Goal: Information Seeking & Learning: Learn about a topic

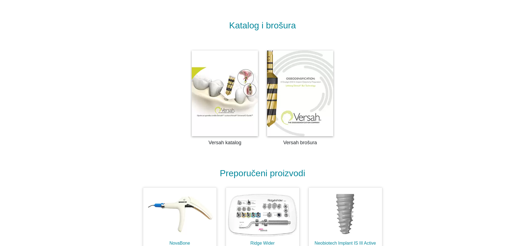
scroll to position [1262, 0]
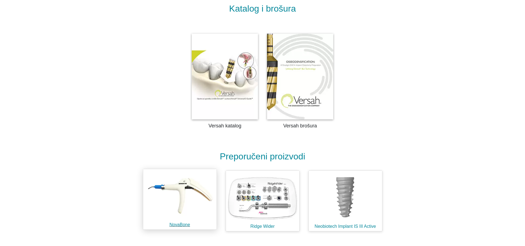
click at [185, 222] on h1 "NovaBone" at bounding box center [179, 224] width 73 height 5
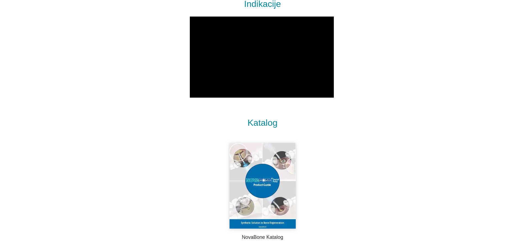
scroll to position [635, 0]
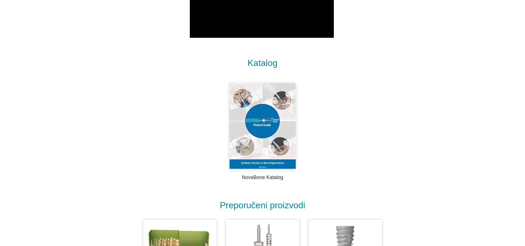
click at [260, 121] on img at bounding box center [263, 126] width 66 height 86
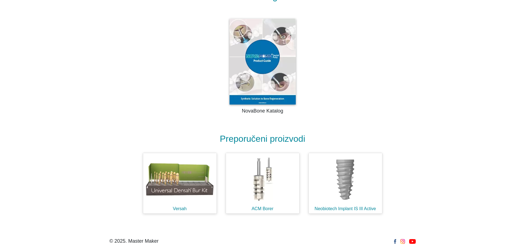
scroll to position [709, 0]
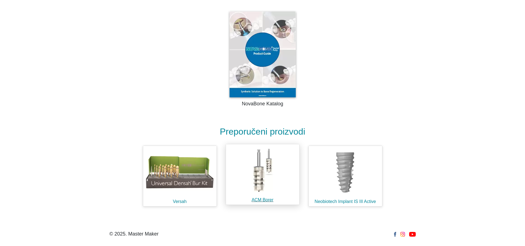
click at [264, 191] on img at bounding box center [262, 170] width 73 height 53
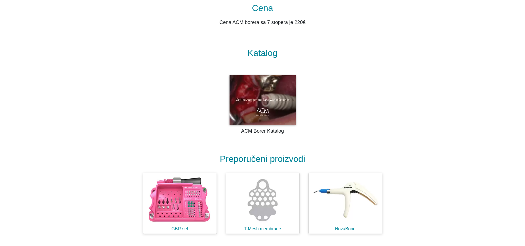
scroll to position [801, 0]
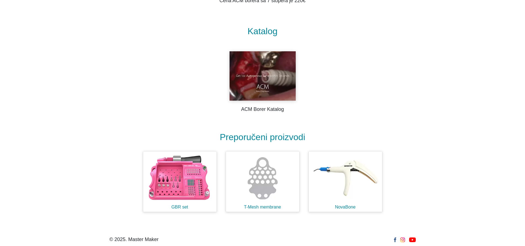
click at [264, 92] on img at bounding box center [263, 75] width 66 height 49
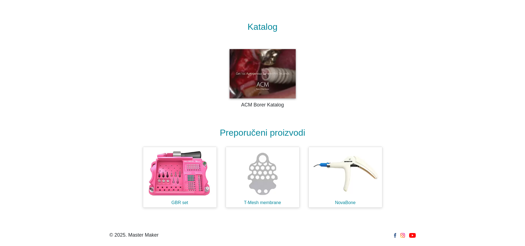
scroll to position [806, 0]
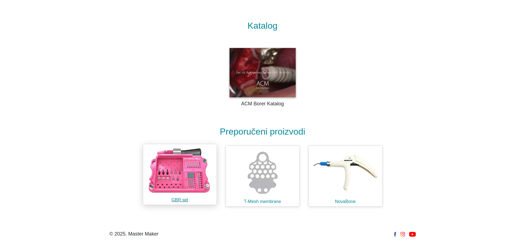
click at [195, 189] on img at bounding box center [179, 170] width 73 height 53
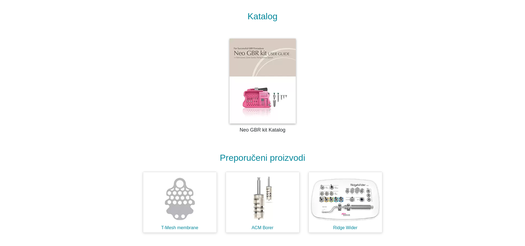
scroll to position [984, 0]
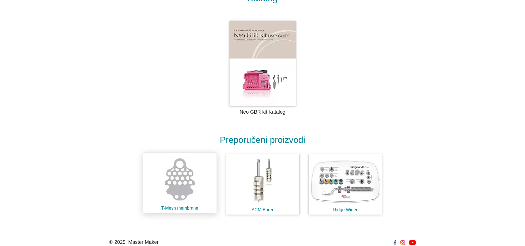
click at [187, 185] on img at bounding box center [179, 179] width 73 height 53
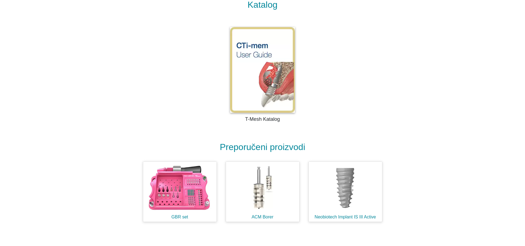
scroll to position [457, 0]
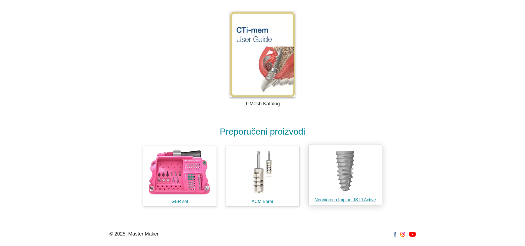
click at [353, 200] on h1 "Neobiotech Implant IS III Active" at bounding box center [345, 199] width 73 height 5
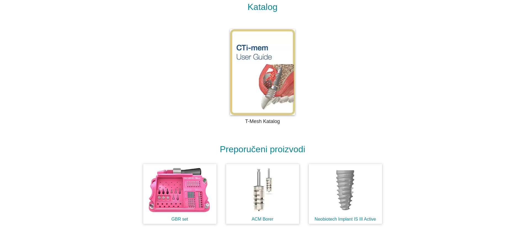
scroll to position [429, 0]
